Goal: Go to known website: Go to known website

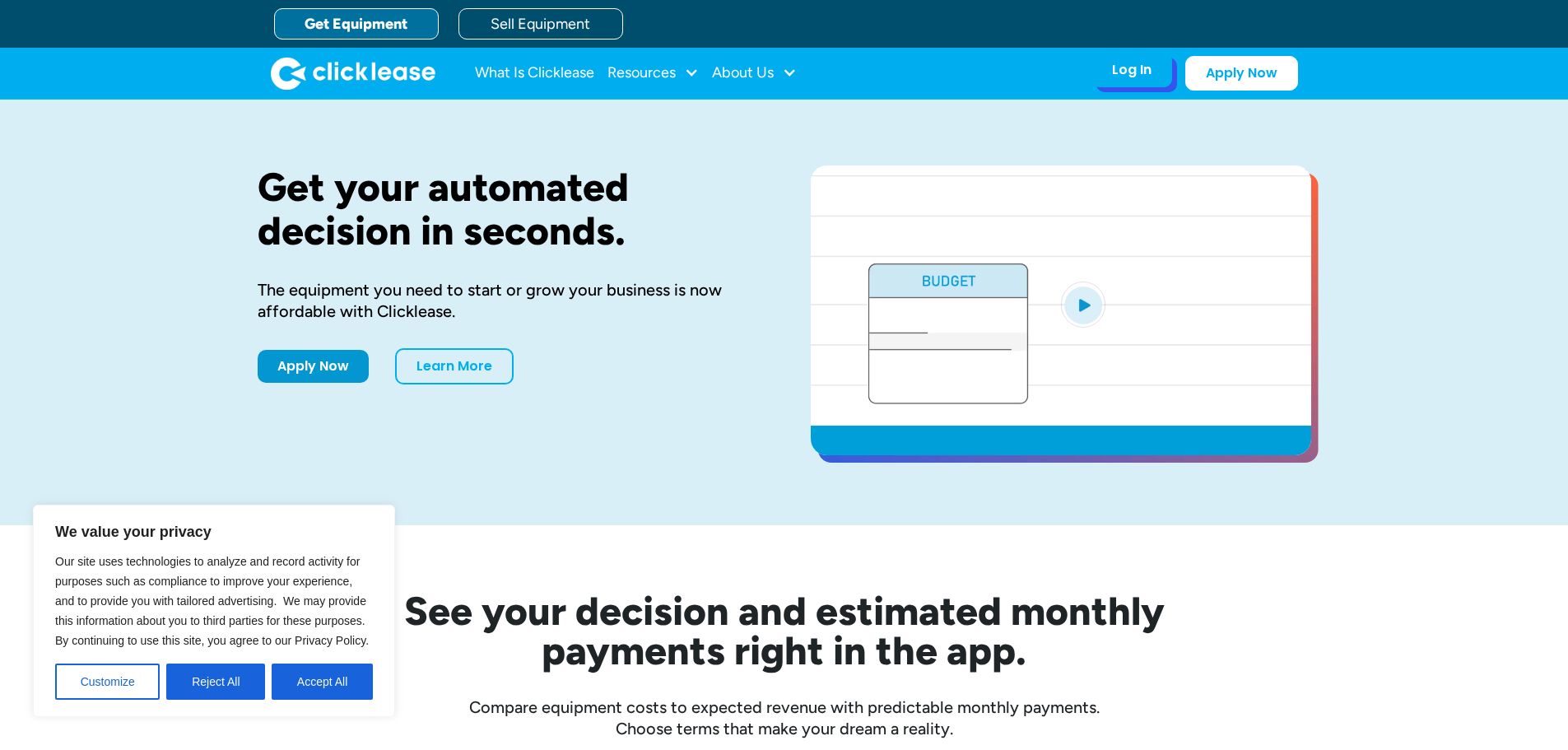
click at [1152, 69] on div "Log In Account login I use Clicklease to get my equipment Partner Portal I offe…" at bounding box center [1132, 70] width 81 height 35
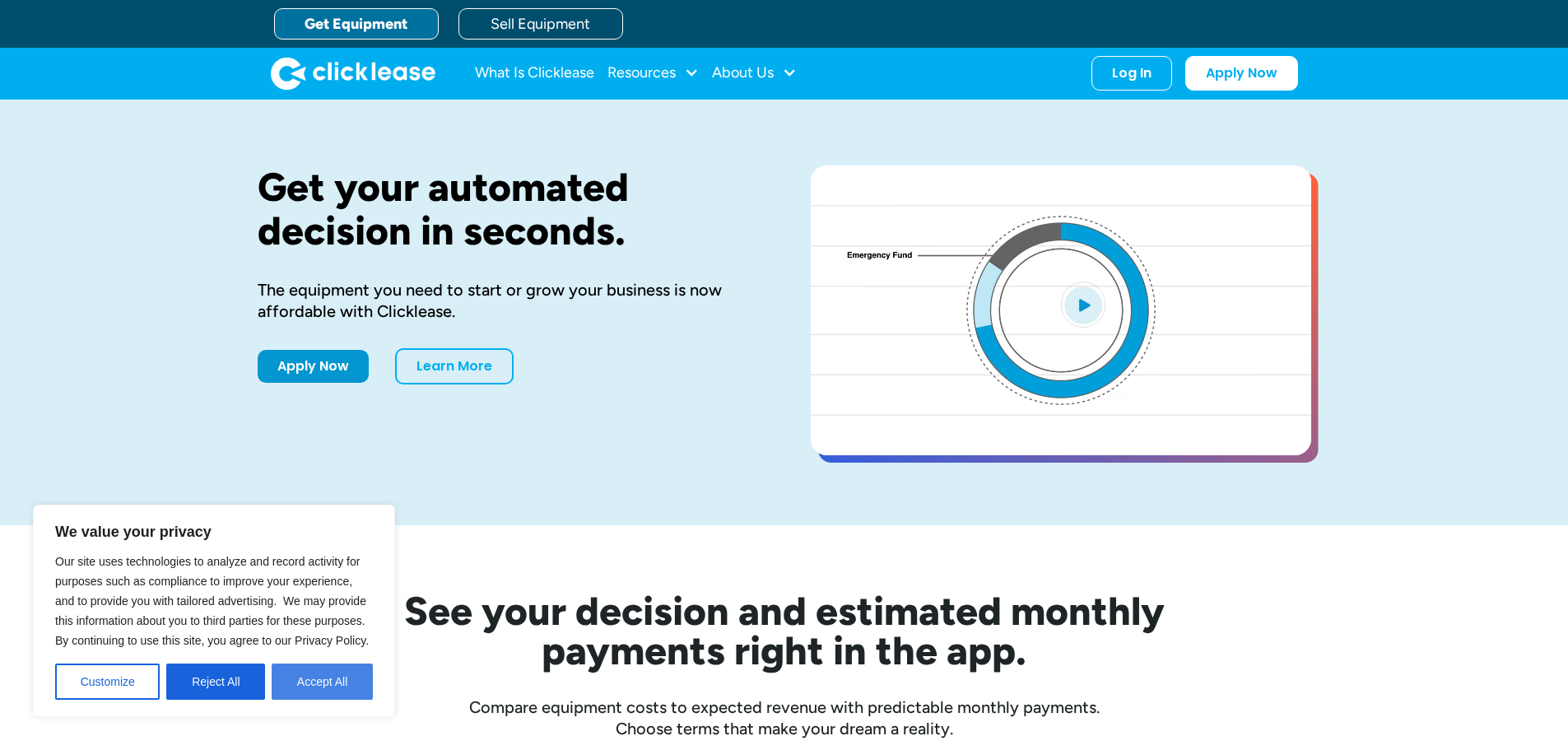
click at [324, 687] on button "Accept All" at bounding box center [322, 681] width 101 height 36
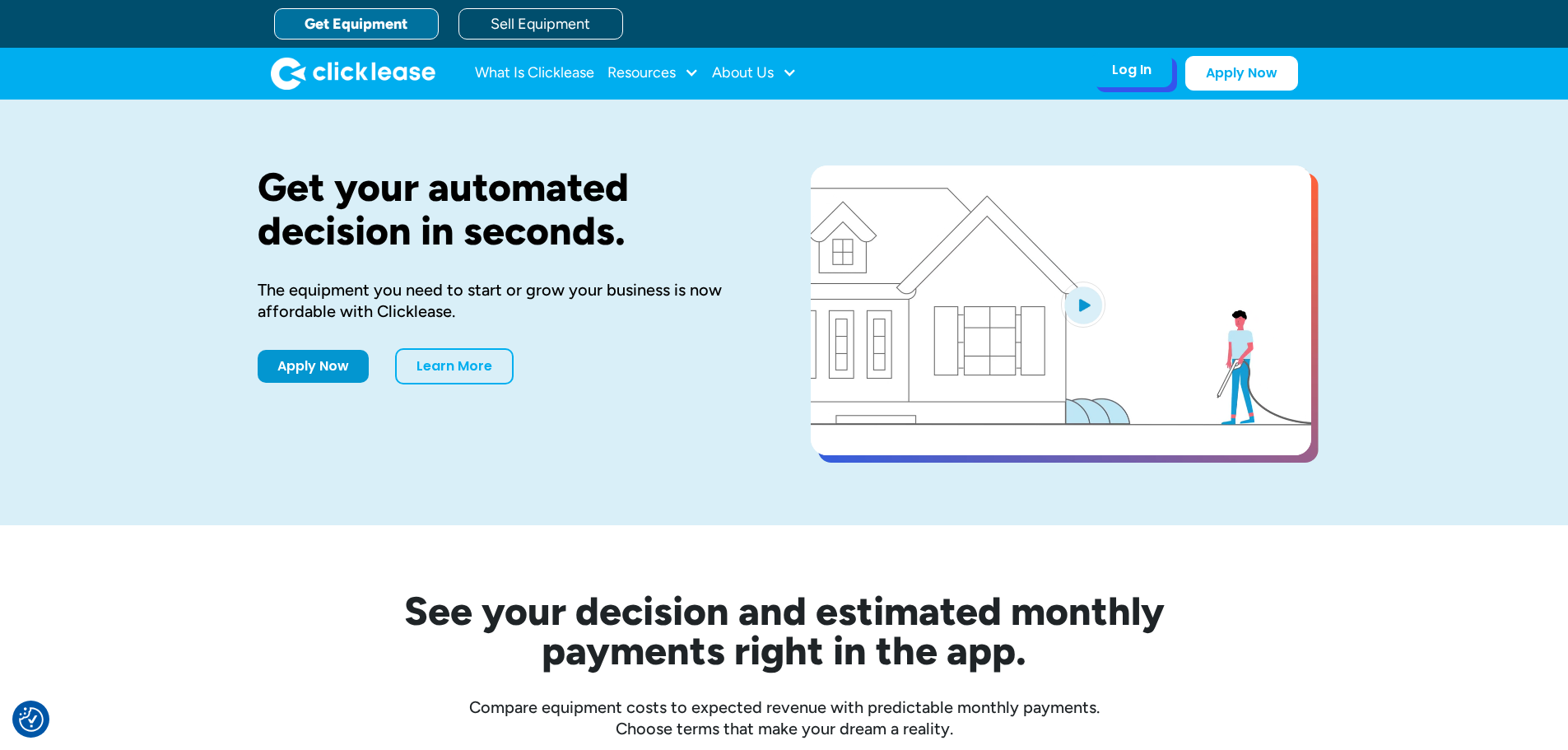
click at [1105, 71] on div "Log In Account login I use Clicklease to get my equipment Partner Portal I offe…" at bounding box center [1132, 70] width 81 height 35
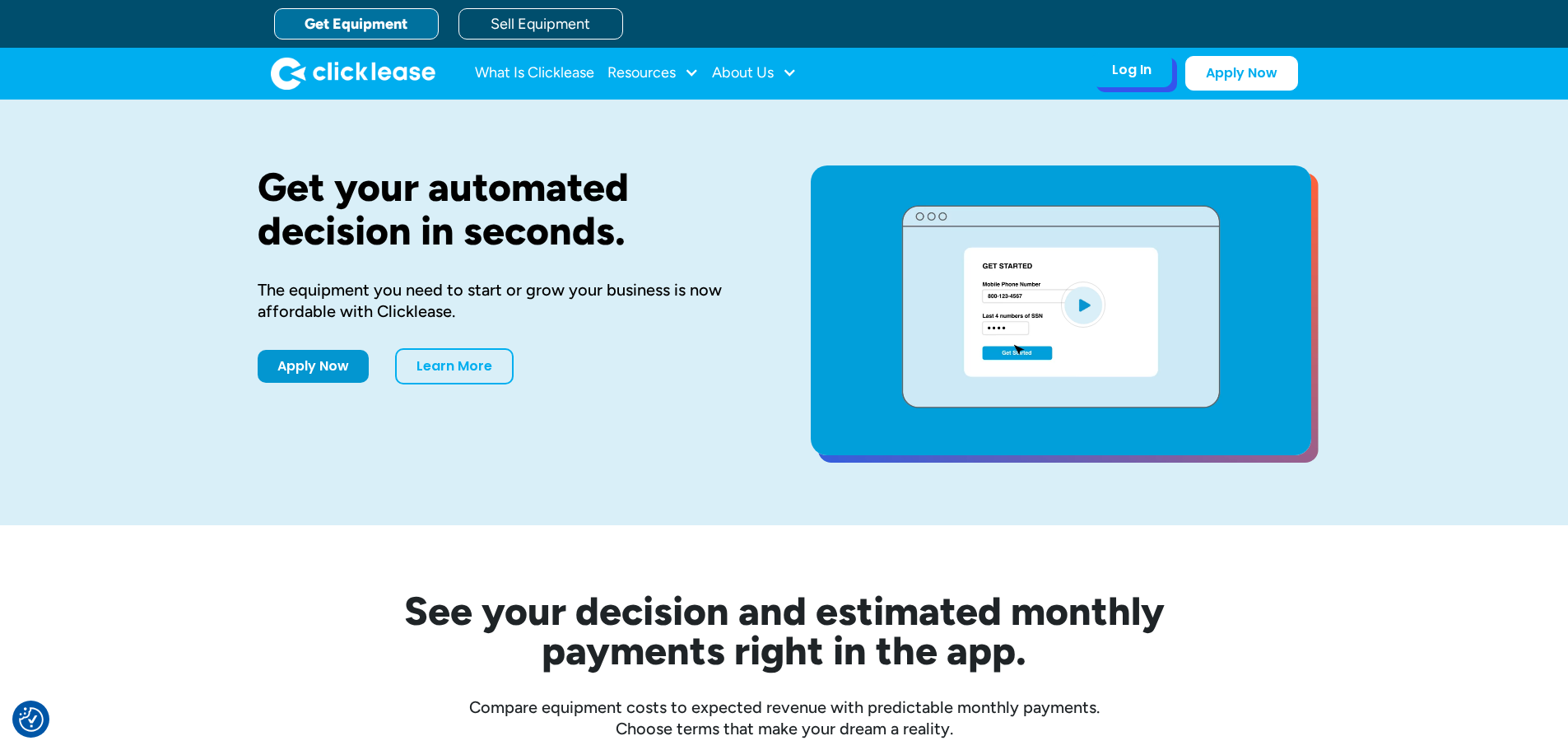
click at [1137, 66] on div "Log In" at bounding box center [1132, 70] width 40 height 17
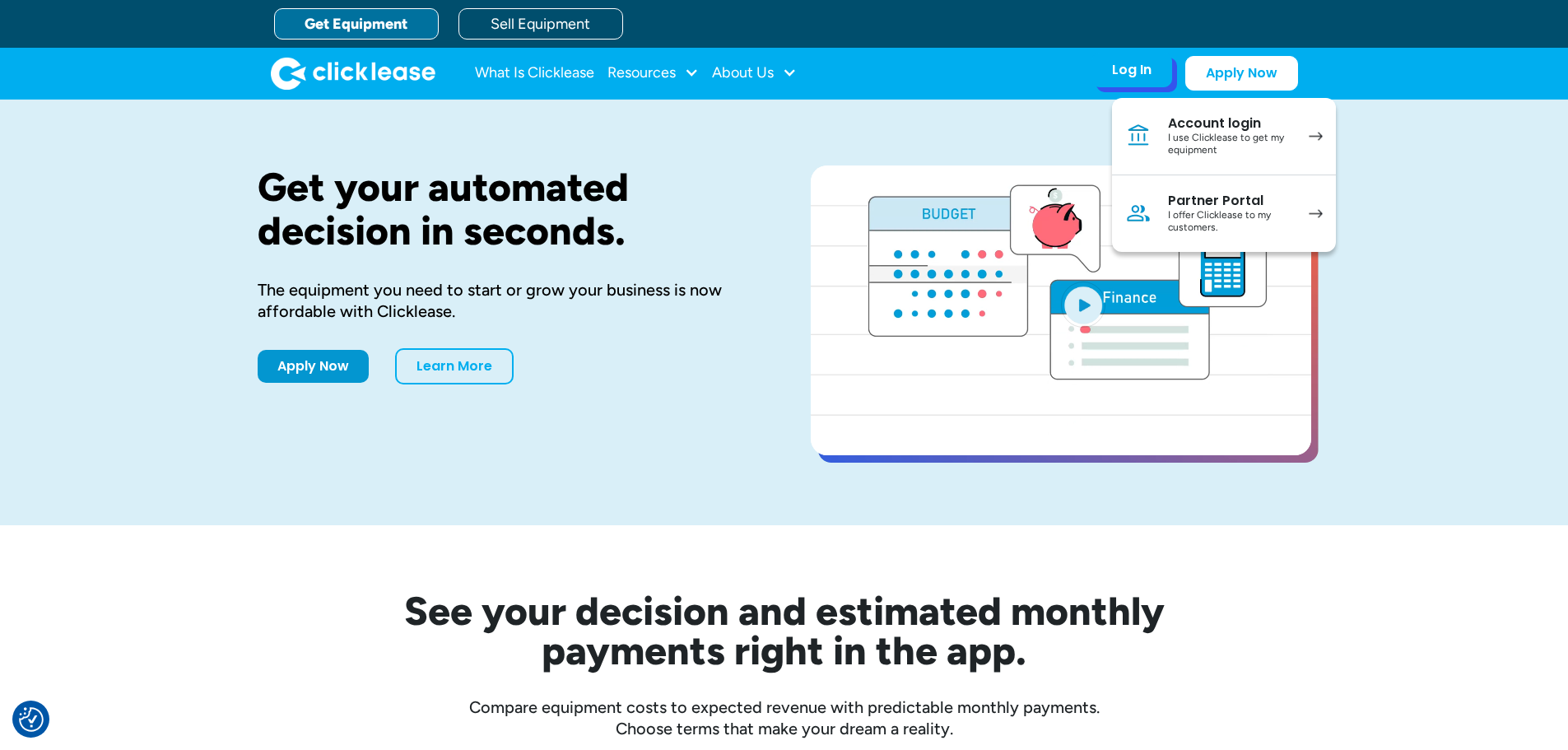
click at [1202, 132] on div "I use Clicklease to get my equipment" at bounding box center [1231, 145] width 124 height 25
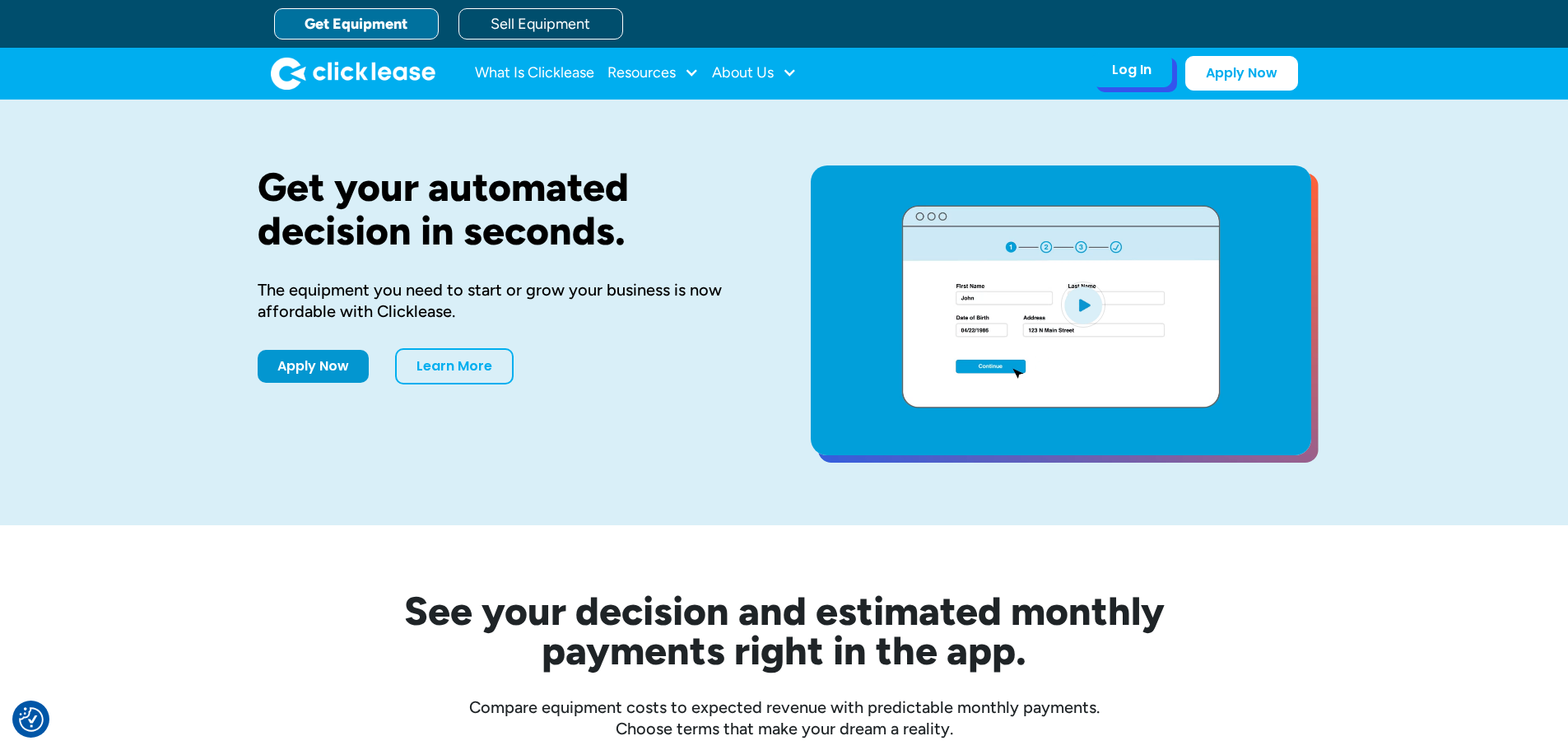
click at [1132, 86] on div "Log In Account login I use Clicklease to get my equipment Partner Portal I offe…" at bounding box center [1132, 70] width 81 height 35
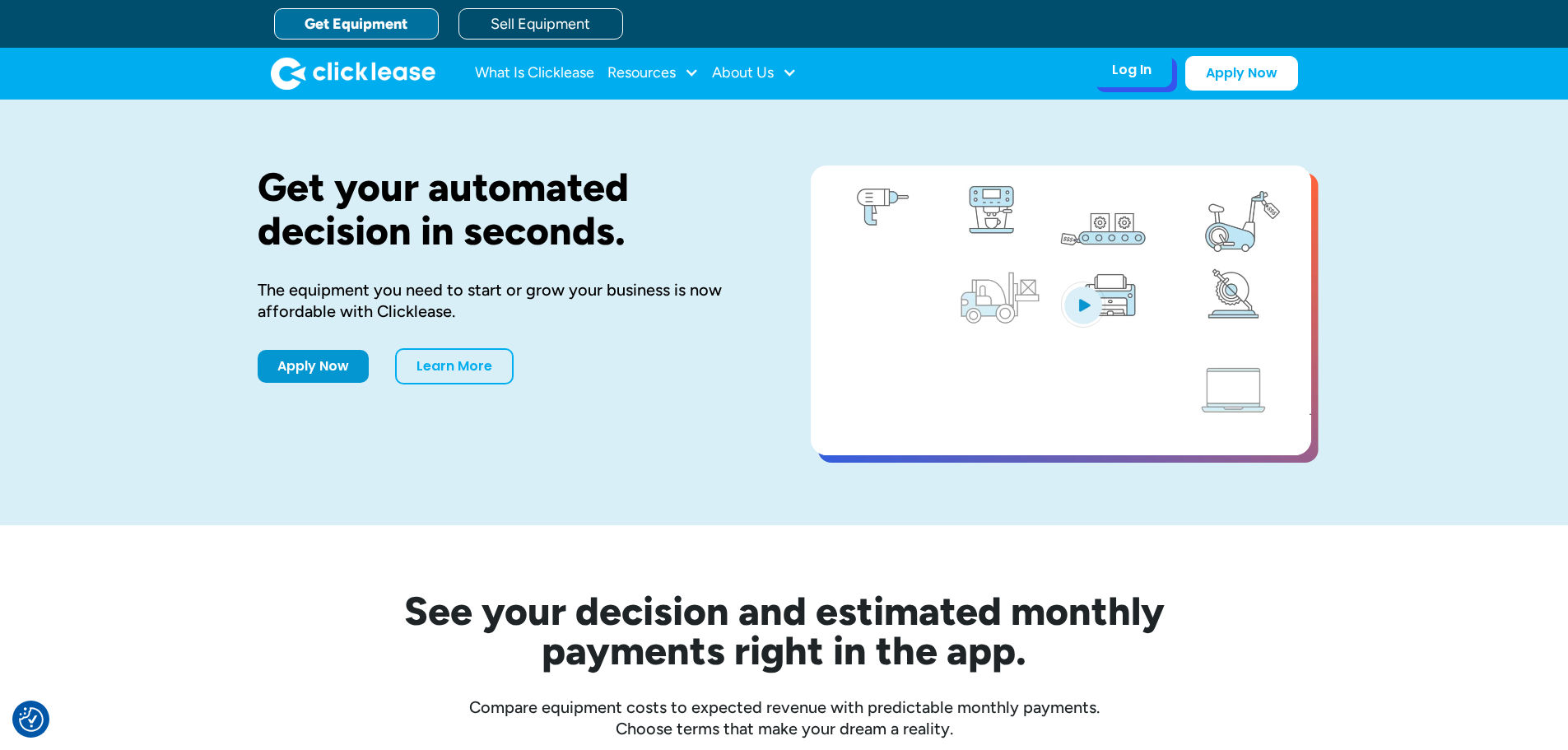
click at [1135, 73] on div "Log In" at bounding box center [1132, 70] width 40 height 17
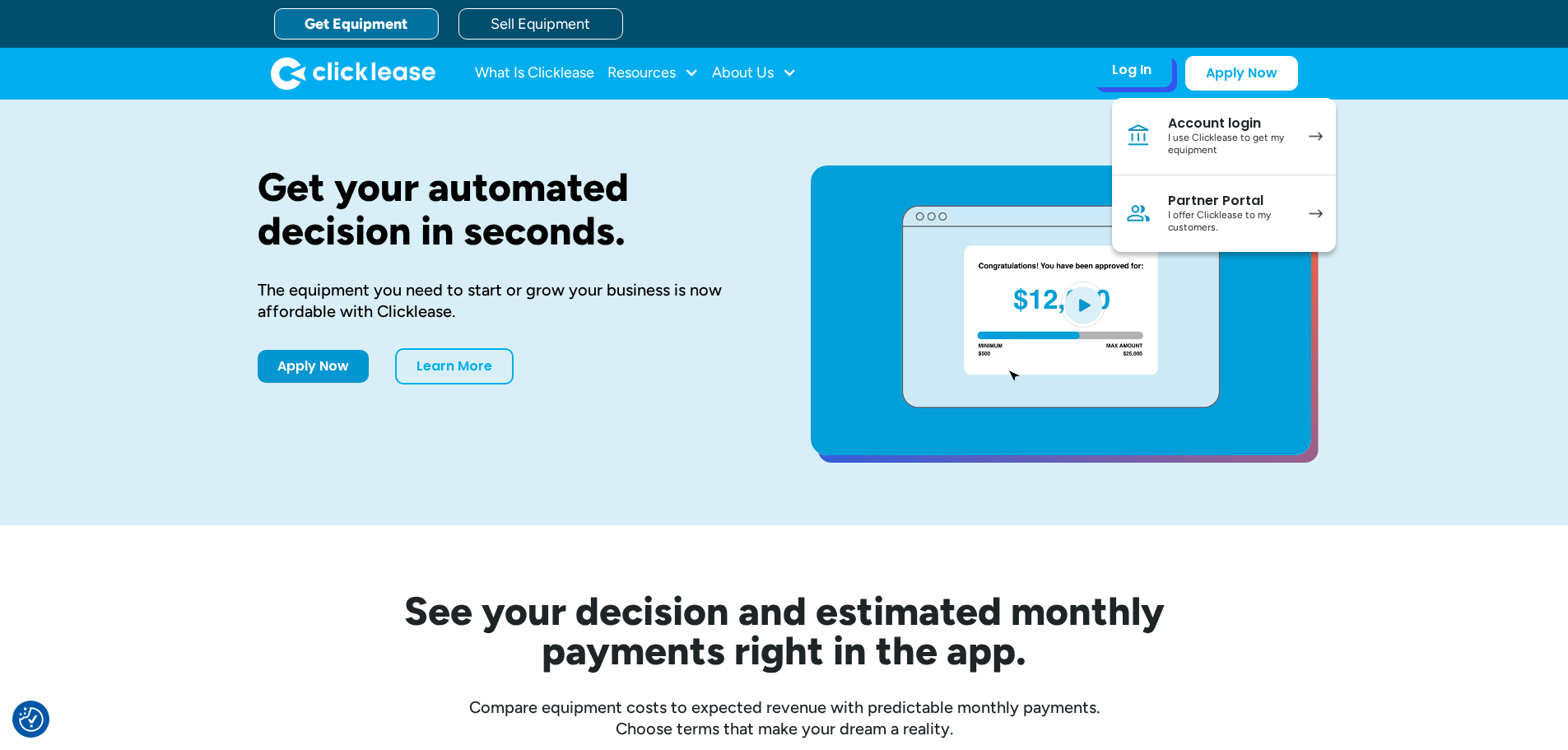
click at [1184, 196] on div "Partner Portal" at bounding box center [1231, 200] width 124 height 17
